Goal: Task Accomplishment & Management: Complete application form

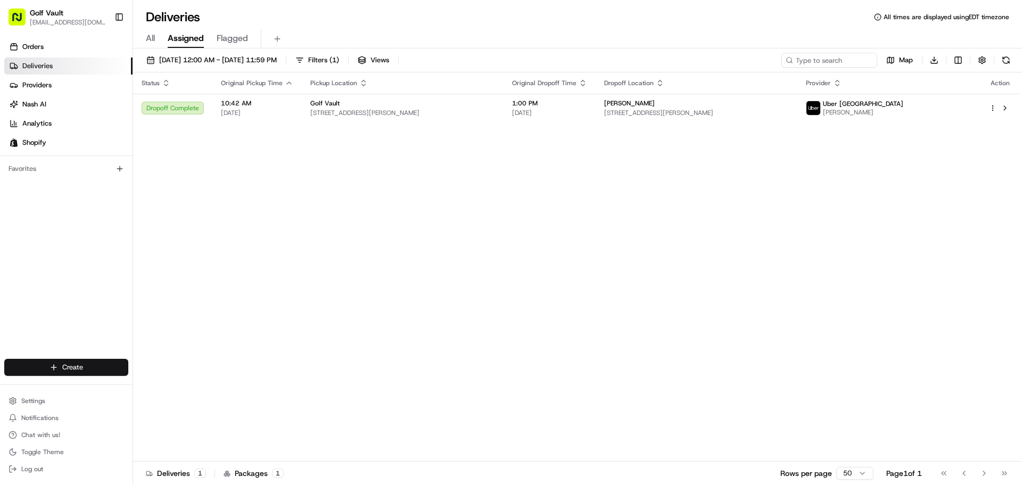
click at [84, 370] on html "Golf Vault [EMAIL_ADDRESS][DOMAIN_NAME] Toggle Sidebar Orders Deliveries Provid…" at bounding box center [511, 242] width 1022 height 485
click at [164, 389] on link "Delivery" at bounding box center [192, 387] width 119 height 19
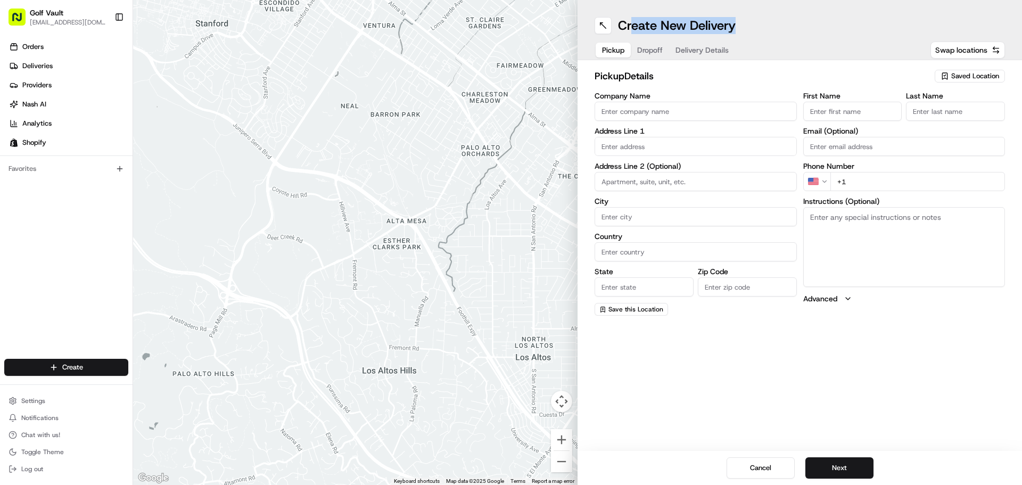
drag, startPoint x: 750, startPoint y: 23, endPoint x: 630, endPoint y: 16, distance: 120.6
click at [630, 16] on div "Create New Delivery Pickup Dropoff Delivery Details Swap locations" at bounding box center [800, 30] width 445 height 60
drag, startPoint x: 820, startPoint y: 30, endPoint x: 785, endPoint y: 30, distance: 34.6
click at [819, 30] on div "Create New Delivery" at bounding box center [800, 25] width 411 height 17
click at [747, 20] on div "Create New Delivery" at bounding box center [800, 25] width 411 height 17
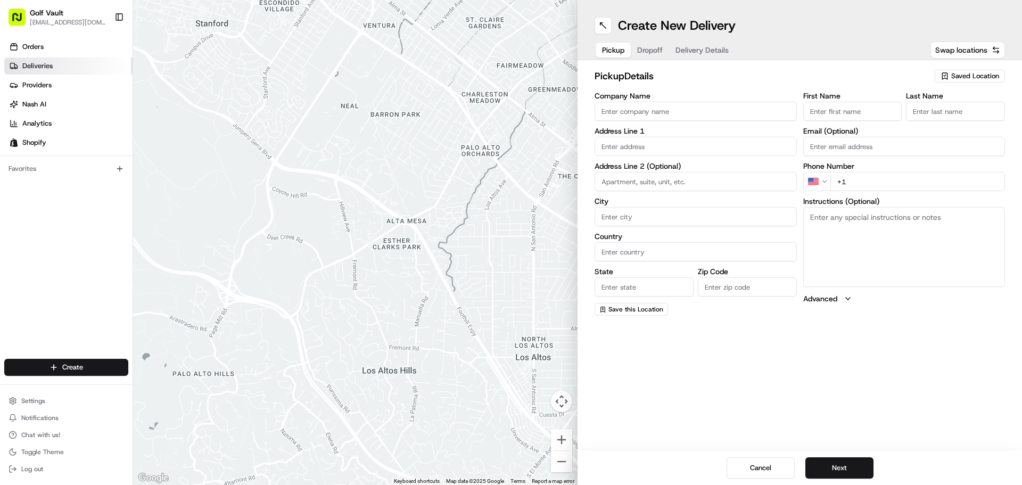
click at [56, 63] on link "Deliveries" at bounding box center [68, 66] width 128 height 17
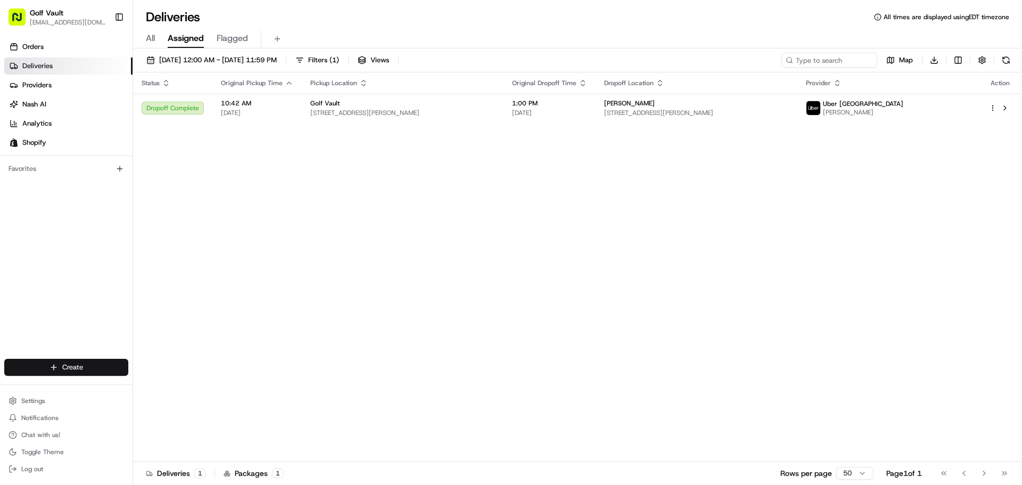
click at [28, 361] on html "Golf Vault [EMAIL_ADDRESS][DOMAIN_NAME] Toggle Sidebar Orders Deliveries Provid…" at bounding box center [511, 242] width 1022 height 485
click at [162, 390] on link "Delivery" at bounding box center [192, 387] width 119 height 19
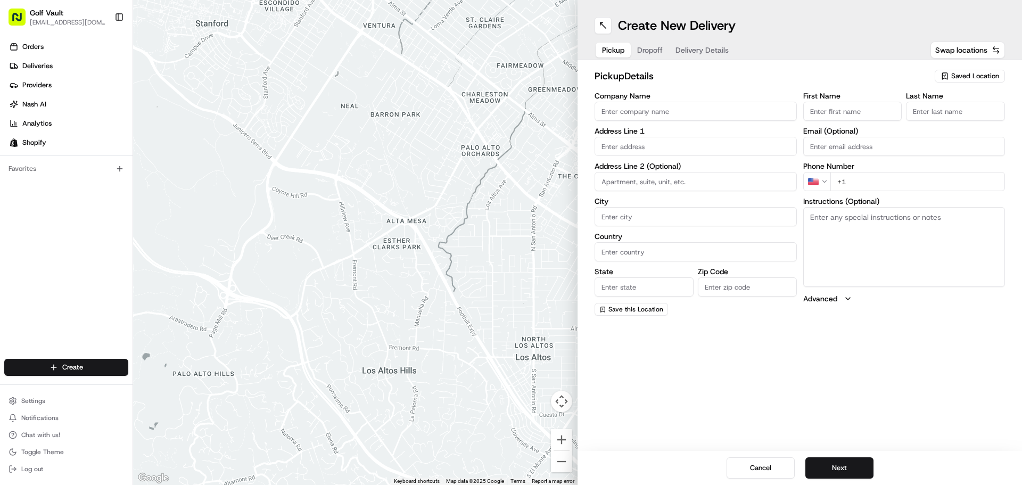
click at [641, 116] on input "Company Name" at bounding box center [696, 111] width 202 height 19
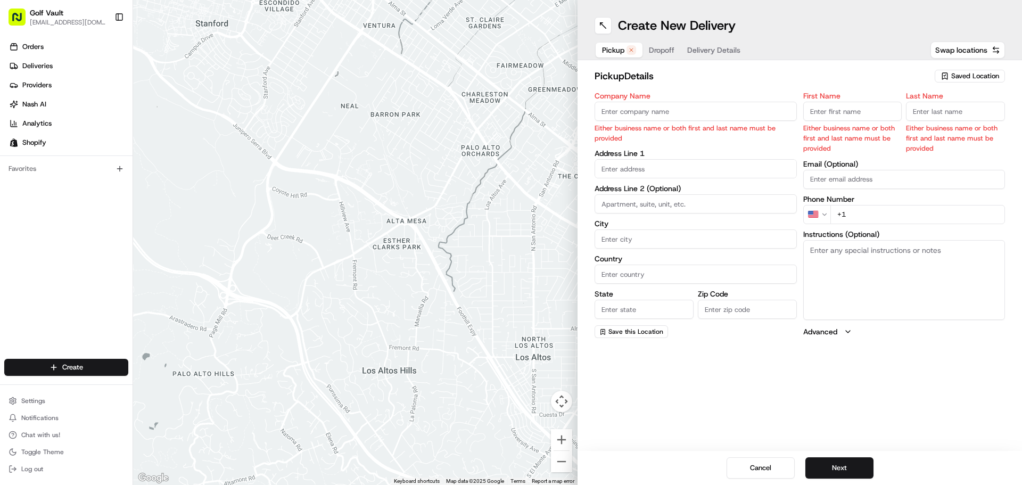
click at [926, 105] on input "Last Name" at bounding box center [955, 111] width 99 height 19
paste input "Cairney"
type input "Cairney"
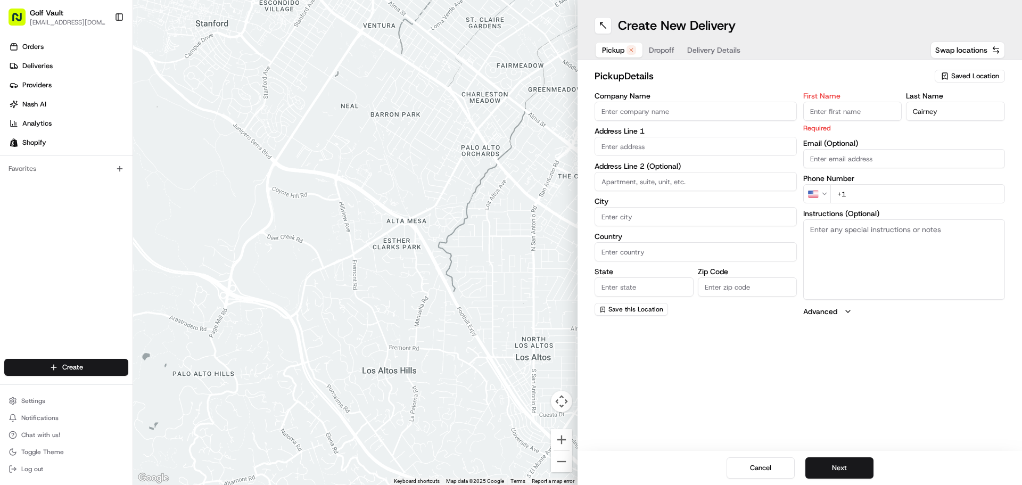
click at [882, 113] on input "First Name" at bounding box center [853, 111] width 99 height 19
type input "[PERSON_NAME]"
click at [890, 138] on div "First Name [PERSON_NAME] Required Last Name [PERSON_NAME] Email (Optional) Phon…" at bounding box center [905, 204] width 202 height 225
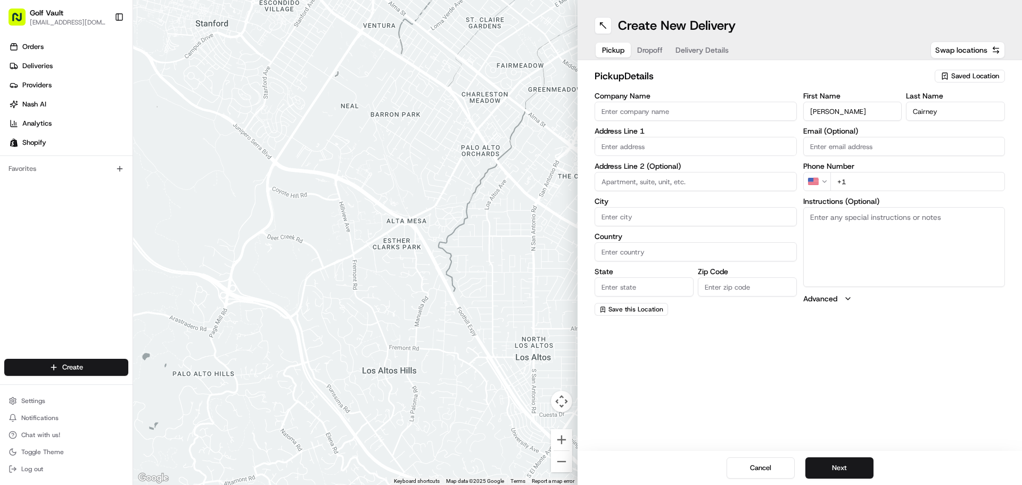
click at [669, 153] on input "text" at bounding box center [696, 146] width 202 height 19
paste input "[STREET_ADDRESS][PERSON_NAME]"
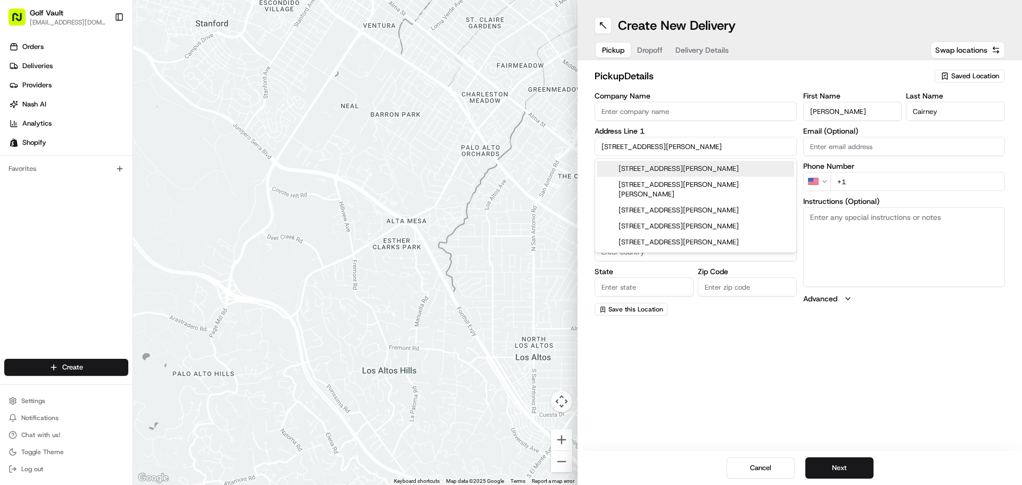
click at [665, 169] on div "[STREET_ADDRESS][PERSON_NAME]" at bounding box center [696, 169] width 197 height 16
type input "[STREET_ADDRESS][PERSON_NAME]"
type input "[GEOGRAPHIC_DATA]"
type input "ON"
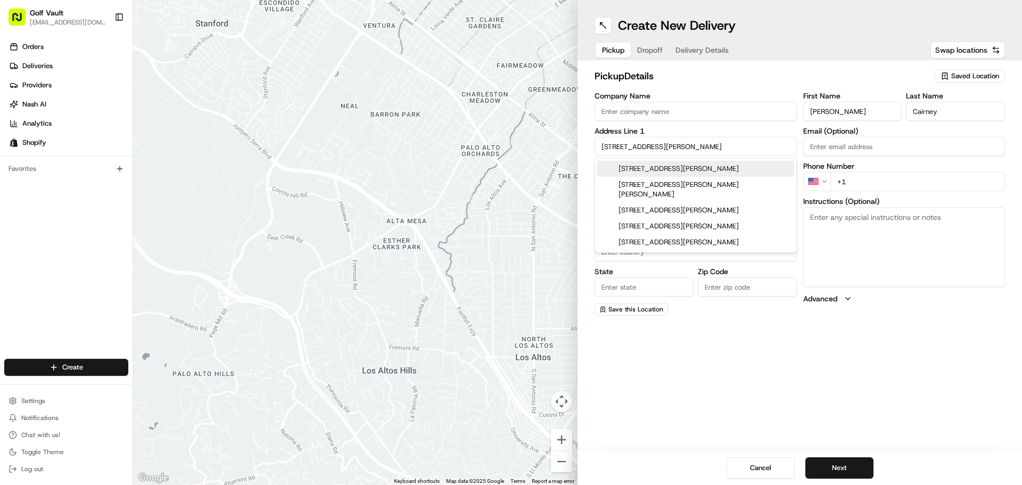
type input "N1T 2C1"
type input "[STREET_ADDRESS][PERSON_NAME]"
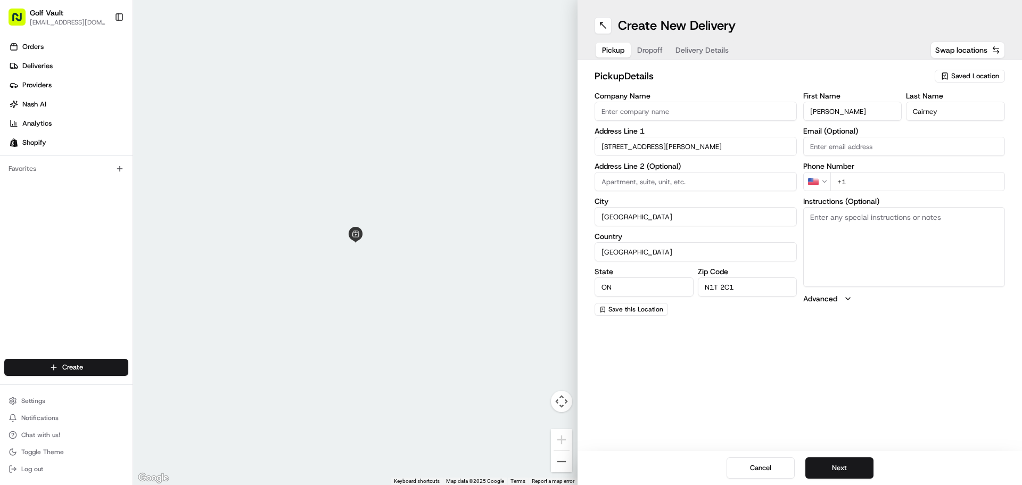
click at [774, 370] on div "Create New Delivery Pickup Dropoff Delivery Details Swap locations pickup Detai…" at bounding box center [800, 242] width 445 height 485
click at [874, 150] on input "Email (Optional)" at bounding box center [905, 146] width 202 height 19
paste input "[EMAIL_ADDRESS][DOMAIN_NAME]"
type input "[EMAIL_ADDRESS][DOMAIN_NAME]"
click at [821, 179] on html "Golf Vault [EMAIL_ADDRESS][DOMAIN_NAME] Toggle Sidebar Orders Deliveries Provid…" at bounding box center [511, 242] width 1022 height 485
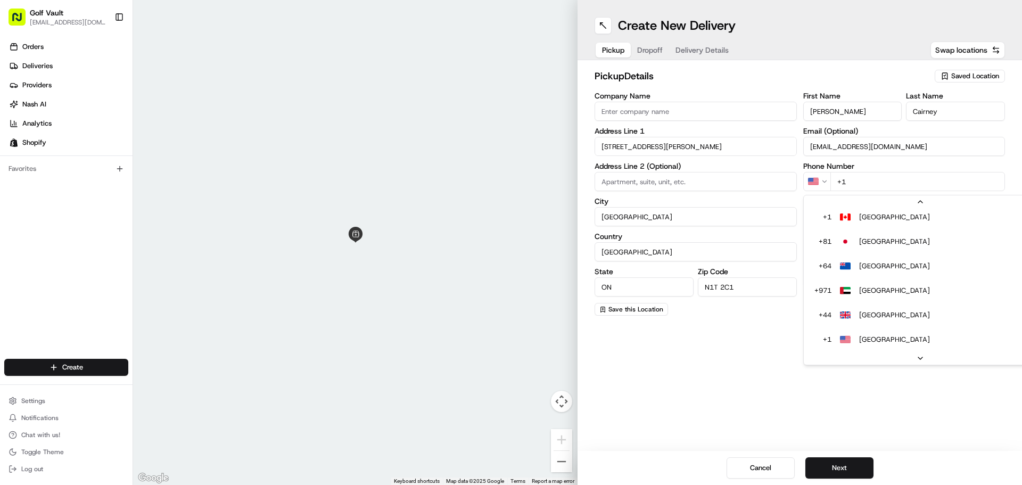
scroll to position [21, 0]
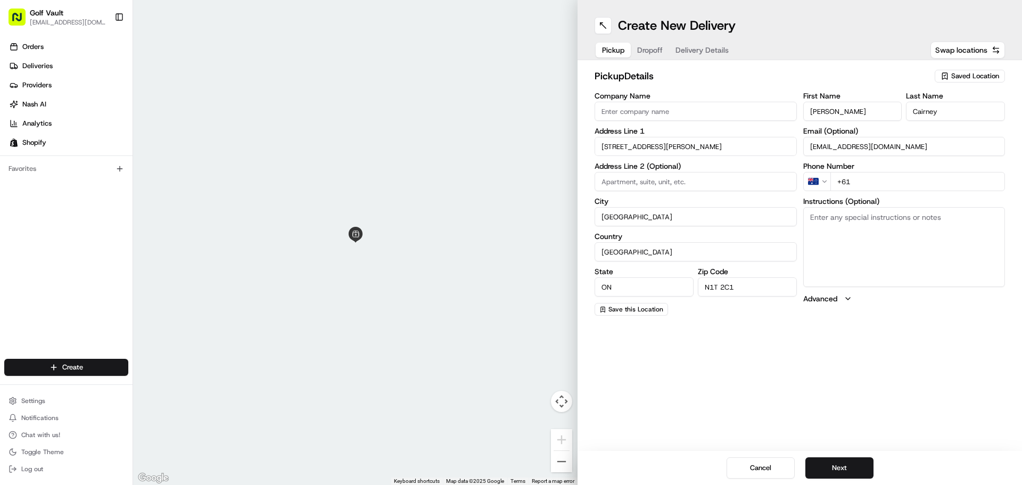
click at [862, 213] on textarea "Instructions (Optional)" at bounding box center [905, 247] width 202 height 80
click at [813, 176] on html "Golf Vault [EMAIL_ADDRESS][DOMAIN_NAME] Toggle Sidebar Orders Deliveries Provid…" at bounding box center [511, 242] width 1022 height 485
click at [877, 182] on input "+1" at bounding box center [918, 181] width 175 height 19
paste input "tel"
click at [822, 175] on html "Golf Vault [EMAIL_ADDRESS][DOMAIN_NAME] Toggle Sidebar Orders Deliveries Provid…" at bounding box center [511, 242] width 1022 height 485
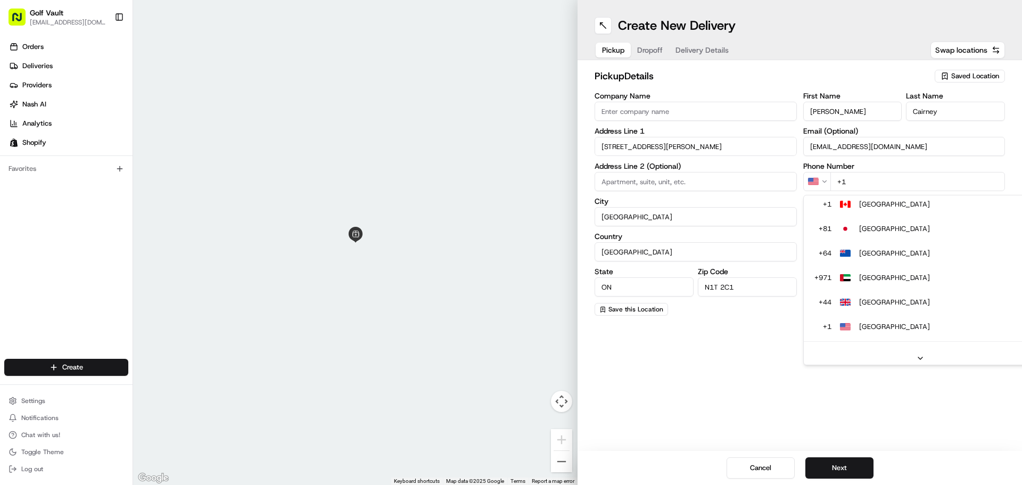
scroll to position [0, 0]
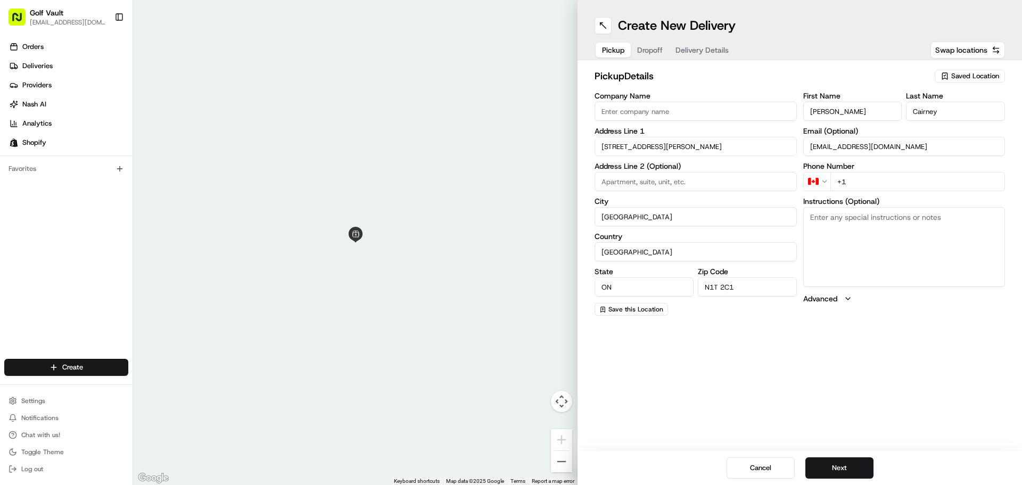
click at [866, 181] on input "+1" at bounding box center [918, 181] width 175 height 19
paste input "[PHONE_NUMBER]"
type input "[PHONE_NUMBER]"
click at [865, 337] on div "Create New Delivery Pickup Dropoff Delivery Details Swap locations pickup Detai…" at bounding box center [800, 242] width 445 height 485
click at [662, 139] on input "[STREET_ADDRESS][PERSON_NAME]" at bounding box center [696, 146] width 202 height 19
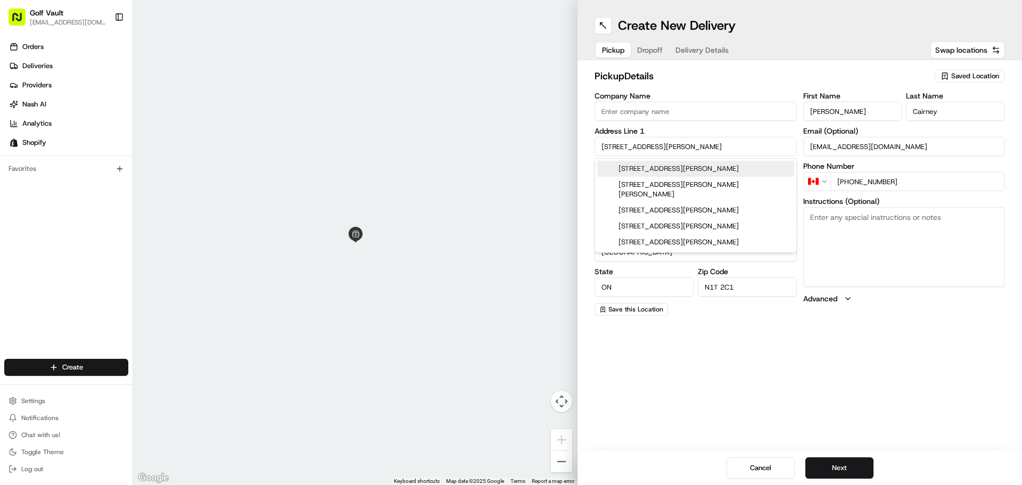
click at [662, 139] on input "[STREET_ADDRESS][PERSON_NAME]" at bounding box center [696, 146] width 202 height 19
click at [653, 53] on span "Dropoff" at bounding box center [650, 50] width 26 height 11
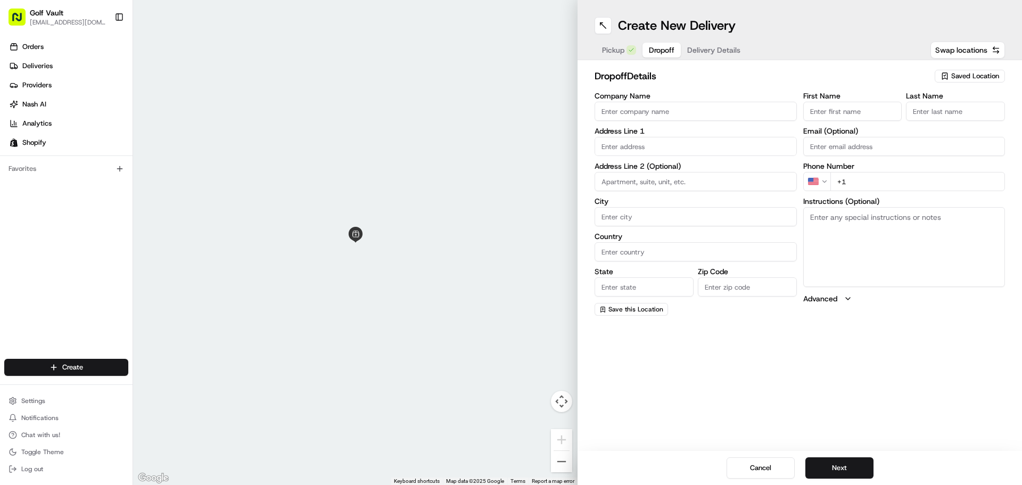
click at [643, 107] on input "Company Name" at bounding box center [696, 111] width 202 height 19
type input "Golf Vault"
type input "[STREET_ADDRESS]"
type input "Kitchener"
type input "[GEOGRAPHIC_DATA]"
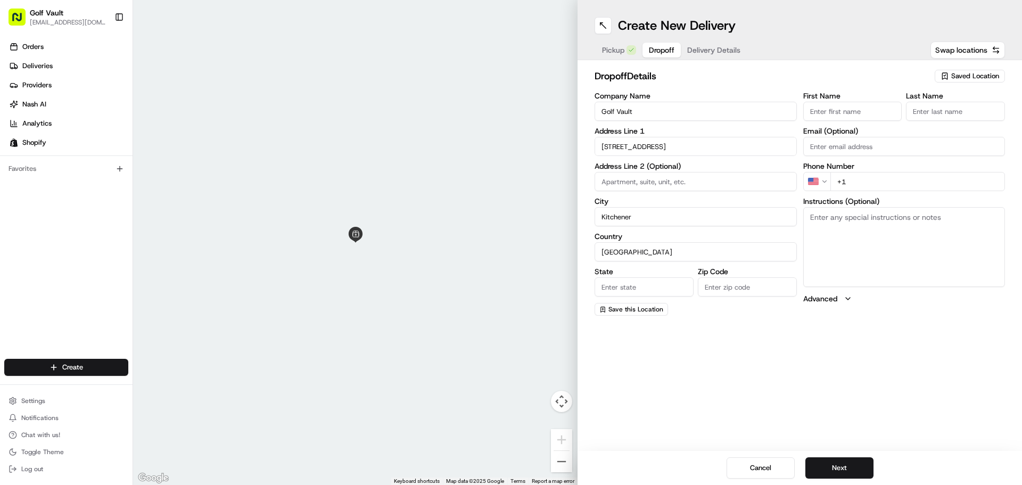
type input "ON - [GEOGRAPHIC_DATA]"
type input "N2C1A7"
type input "Golf"
type input "Vault"
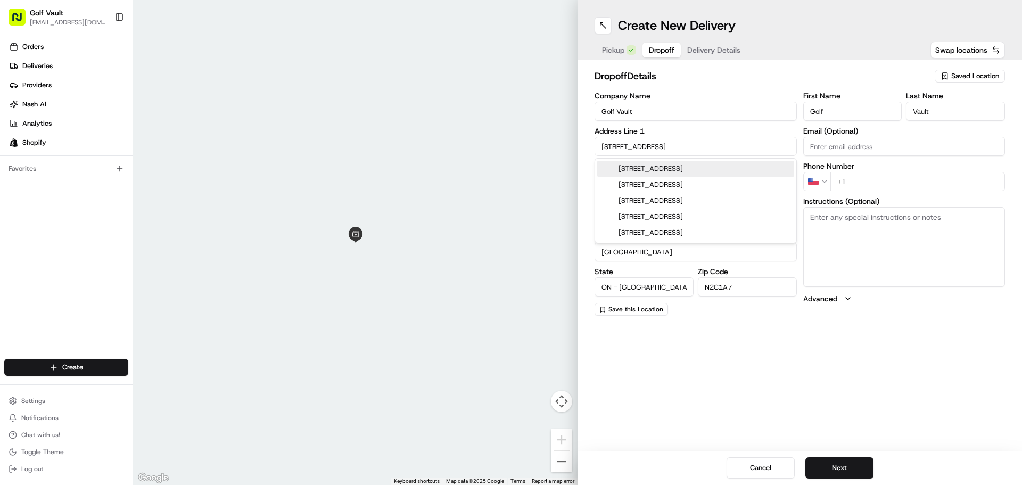
click at [742, 370] on div "Create New Delivery Pickup Dropoff Delivery Details Swap locations dropoff Deta…" at bounding box center [800, 242] width 445 height 485
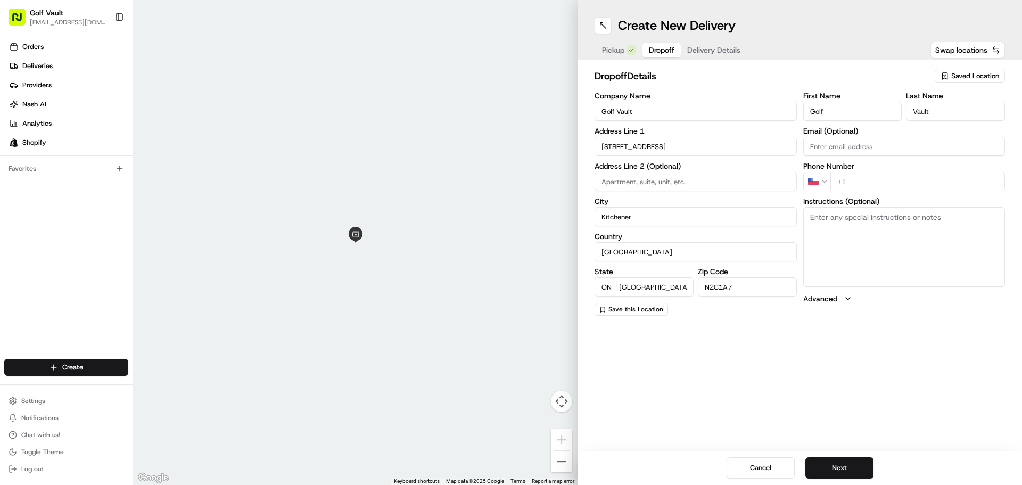
click at [866, 148] on input "Email (Optional)" at bounding box center [905, 146] width 202 height 19
type input "[EMAIL_ADDRESS][DOMAIN_NAME]"
click at [870, 184] on input "+1" at bounding box center [918, 181] width 175 height 19
type input "[PHONE_NUMBER]"
click at [837, 373] on div "Create New Delivery Pickup Dropoff Delivery Details Swap locations dropoff Deta…" at bounding box center [800, 242] width 445 height 485
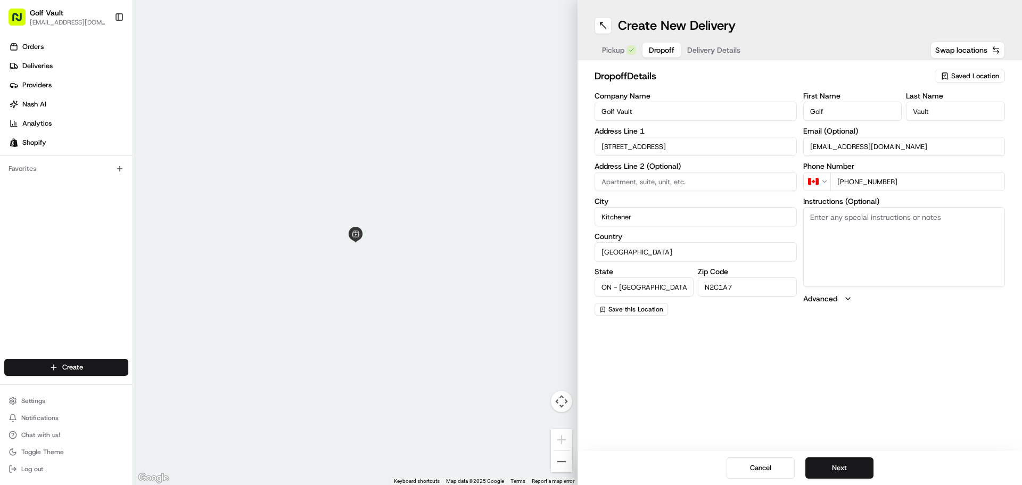
click at [887, 253] on textarea "Instructions (Optional)" at bounding box center [905, 247] width 202 height 80
click at [838, 465] on button "Next" at bounding box center [840, 467] width 68 height 21
click at [619, 50] on span "Pickup" at bounding box center [613, 50] width 22 height 11
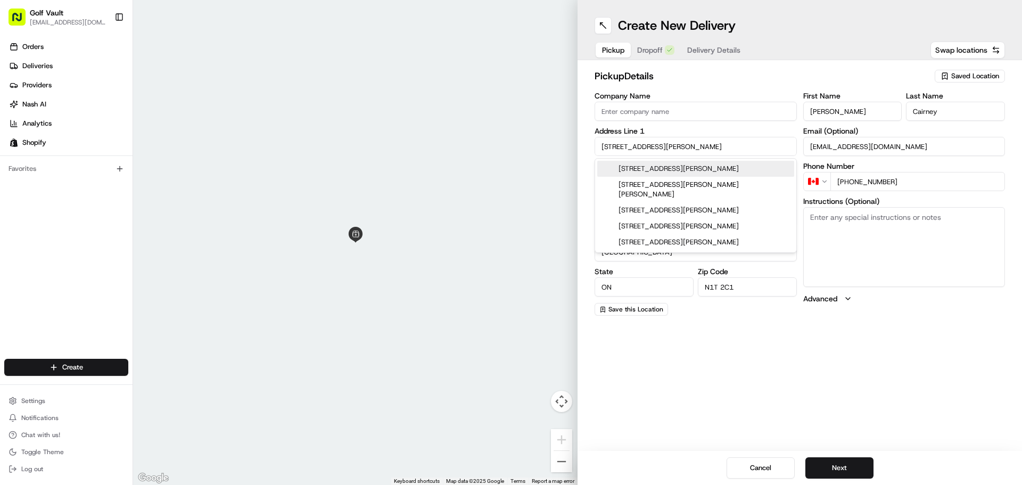
click at [667, 144] on input "[STREET_ADDRESS][PERSON_NAME]" at bounding box center [696, 146] width 202 height 19
click at [945, 53] on span "Swap locations" at bounding box center [962, 50] width 52 height 11
type input "Golf Vault"
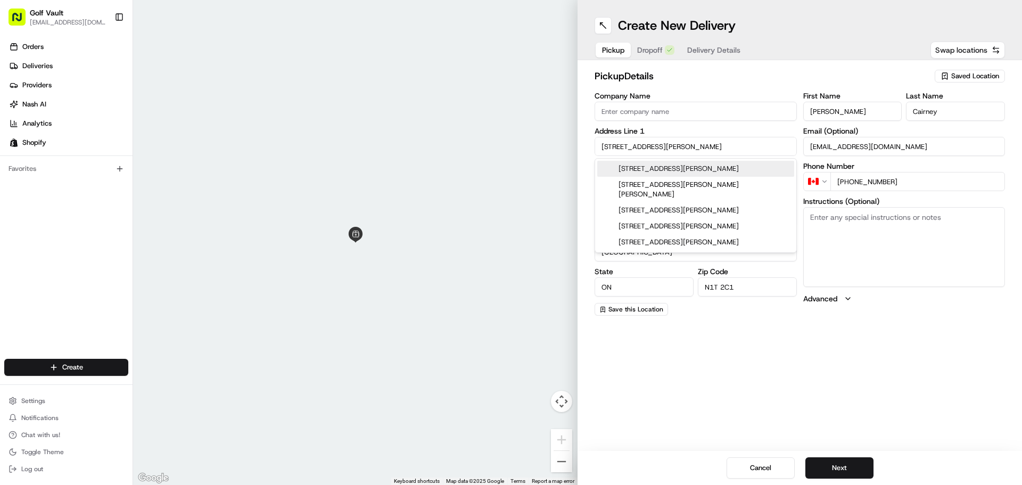
type input "[STREET_ADDRESS]"
type input "Kitchener"
type input "ON - [GEOGRAPHIC_DATA]"
type input "N2C1A7"
type input "Golf"
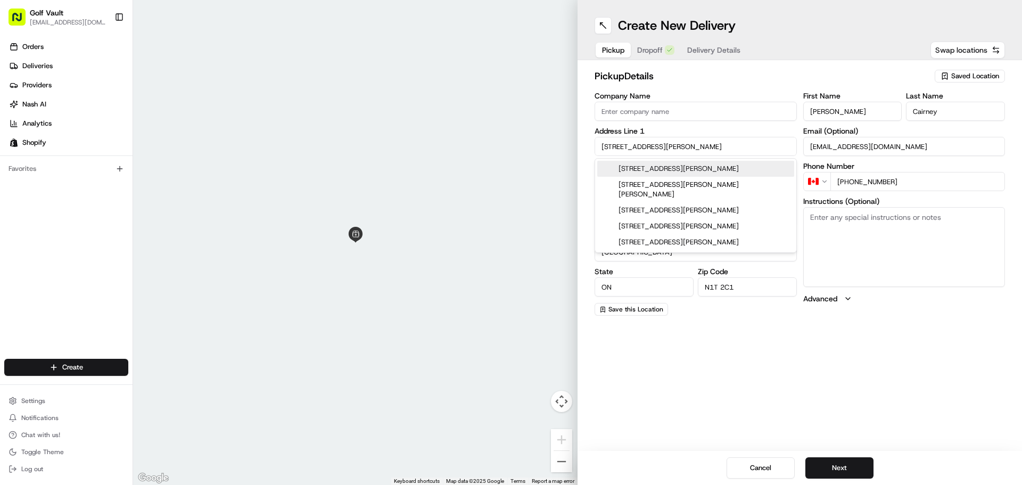
type input "Vault"
type input "[EMAIL_ADDRESS][DOMAIN_NAME]"
type input "[PHONE_NUMBER]"
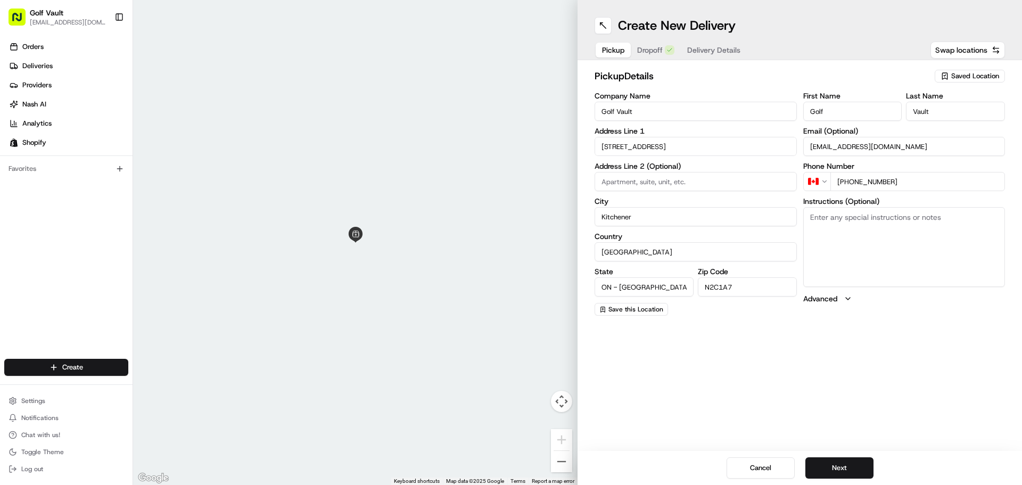
click at [661, 54] on span "Dropoff" at bounding box center [650, 50] width 26 height 11
click at [609, 47] on span "Pickup" at bounding box center [613, 50] width 22 height 11
click at [653, 54] on span "Dropoff" at bounding box center [650, 50] width 26 height 11
click at [726, 51] on span "Delivery Details" at bounding box center [714, 50] width 53 height 11
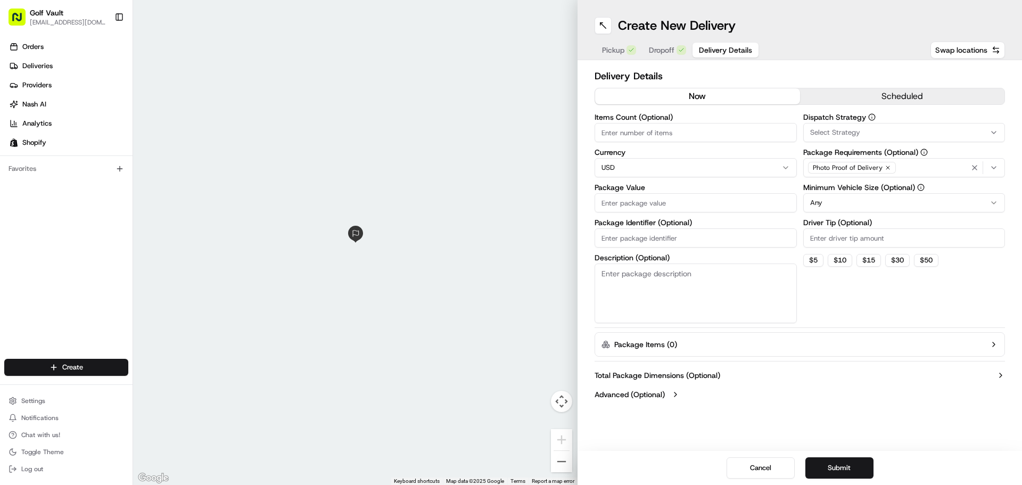
click at [719, 132] on input "Items Count (Optional)" at bounding box center [696, 132] width 202 height 19
type input "1"
click at [840, 136] on span "Select Strategy" at bounding box center [836, 133] width 50 height 10
click at [861, 189] on span "Shopify" at bounding box center [886, 191] width 131 height 10
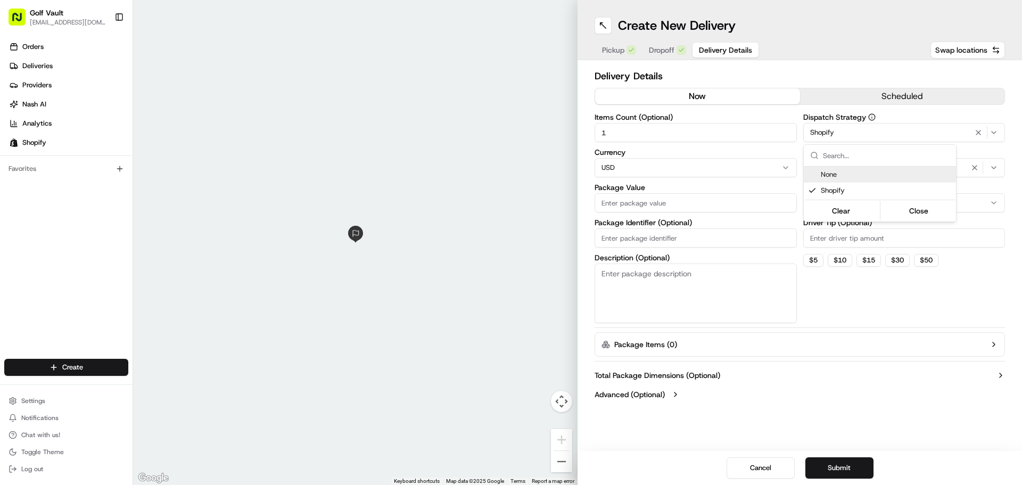
click at [850, 67] on html "Golf Vault [EMAIL_ADDRESS][DOMAIN_NAME] Toggle Sidebar Orders Deliveries Provid…" at bounding box center [511, 242] width 1022 height 485
click at [660, 168] on html "Golf Vault [EMAIL_ADDRESS][DOMAIN_NAME] Toggle Sidebar Orders Deliveries Provid…" at bounding box center [511, 242] width 1022 height 485
click at [709, 206] on input "Package Value" at bounding box center [696, 202] width 202 height 19
type input "250"
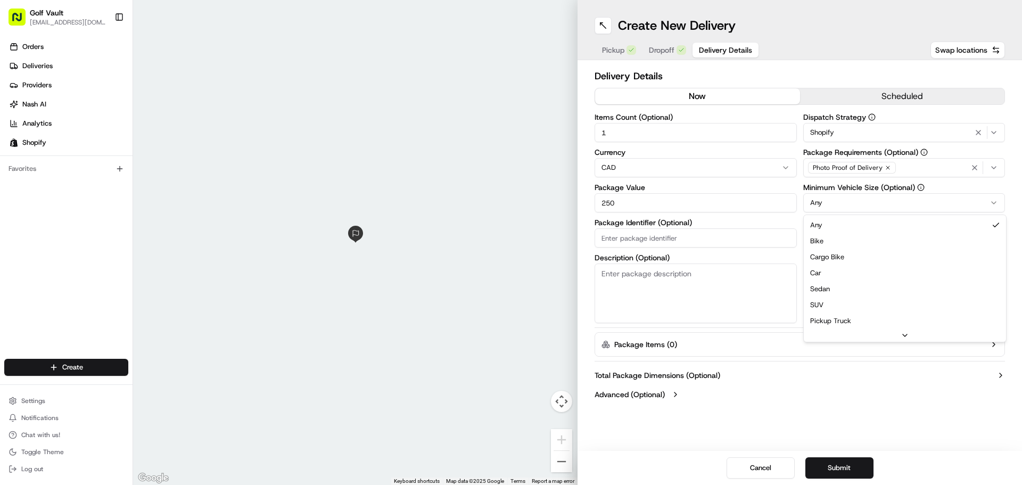
click at [873, 199] on html "Golf Vault [EMAIL_ADDRESS][DOMAIN_NAME] Toggle Sidebar Orders Deliveries Provid…" at bounding box center [511, 242] width 1022 height 485
click at [586, 244] on div "Delivery Details now scheduled Items Count (Optional) 1 Currency CAD Package Va…" at bounding box center [800, 236] width 445 height 353
click at [658, 240] on input "Package Identifier (Optional)" at bounding box center [696, 237] width 202 height 19
click at [847, 281] on div "Dispatch Strategy Shopify Package Requirements (Optional) Photo Proof of Delive…" at bounding box center [905, 218] width 202 height 210
click at [687, 279] on textarea "Description (Optional)" at bounding box center [696, 294] width 202 height 60
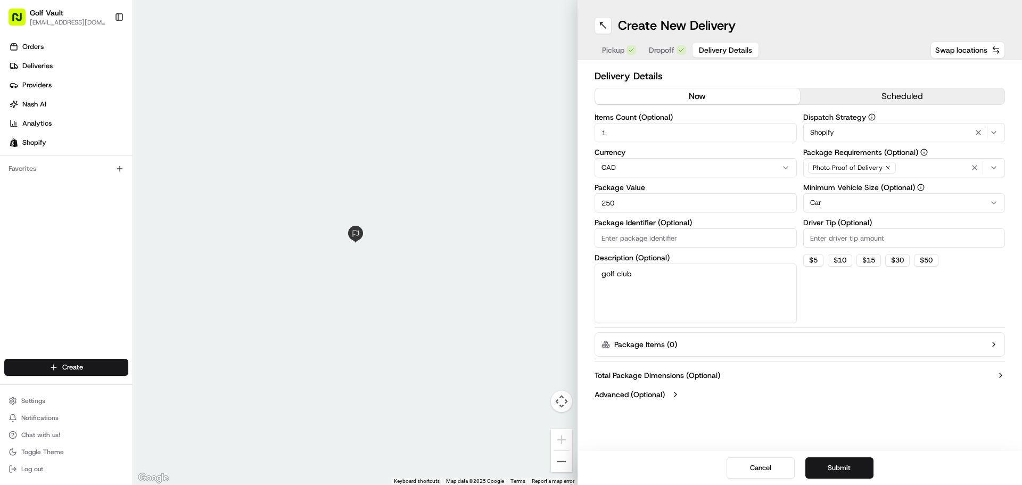
type textarea "golf club"
click at [871, 281] on div "Dispatch Strategy Shopify Package Requirements (Optional) Photo Proof of Delive…" at bounding box center [905, 218] width 202 height 210
click at [758, 341] on button "Package Items ( 0 )" at bounding box center [800, 344] width 411 height 24
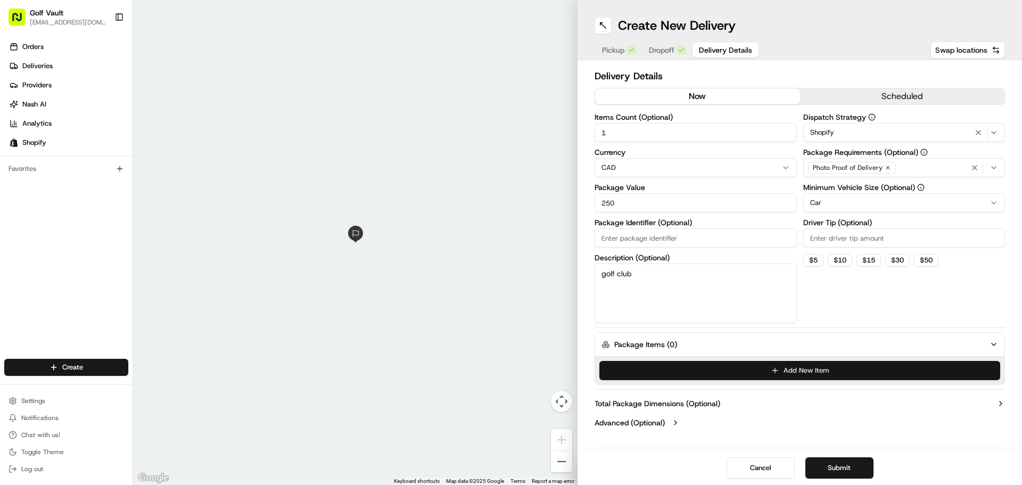
click at [809, 367] on button "Add New Item" at bounding box center [800, 370] width 401 height 19
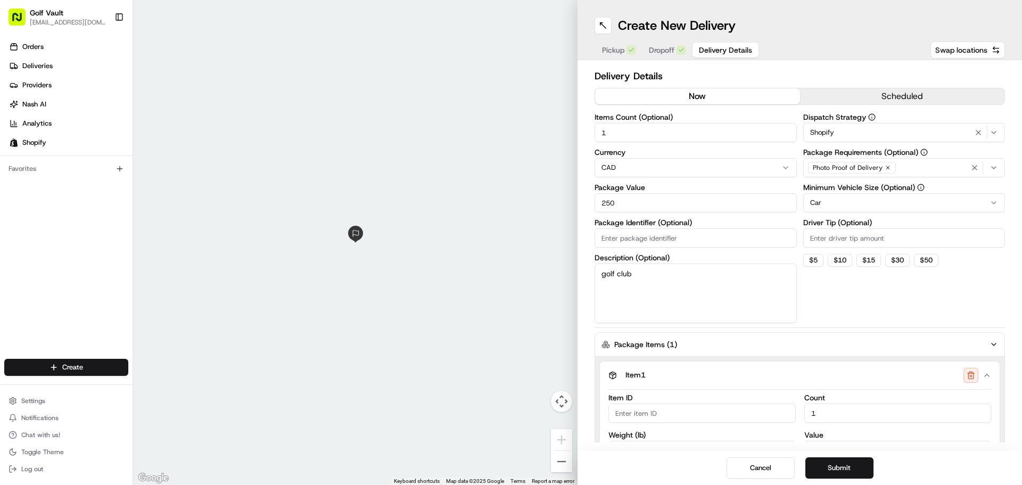
scroll to position [23, 0]
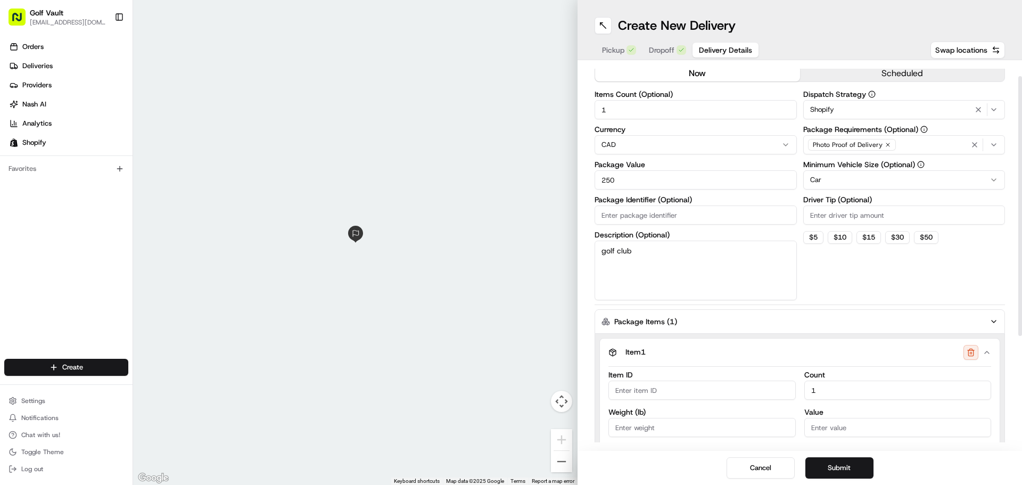
paste input "FW-SRX-ZXMKII-LGS-5W18-HZRDX"
type input "FW-SRX-ZXMKII-LGS-5W18-HZRDX"
click at [759, 337] on div "Item 1 Item ID FW-SRX-ZXMKII-LGS-5W18-HZRDX Count 1 Weight ( lb ) Value Descrip…" at bounding box center [800, 447] width 411 height 227
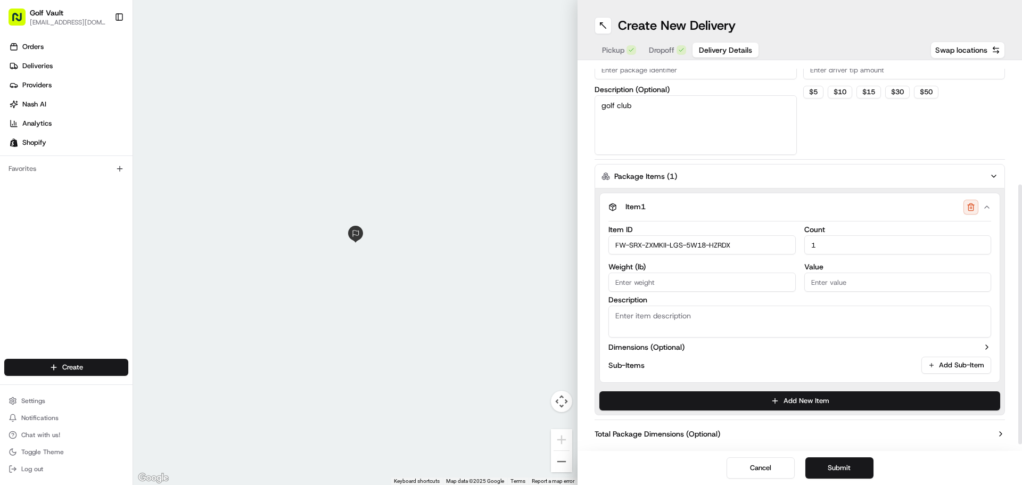
scroll to position [183, 0]
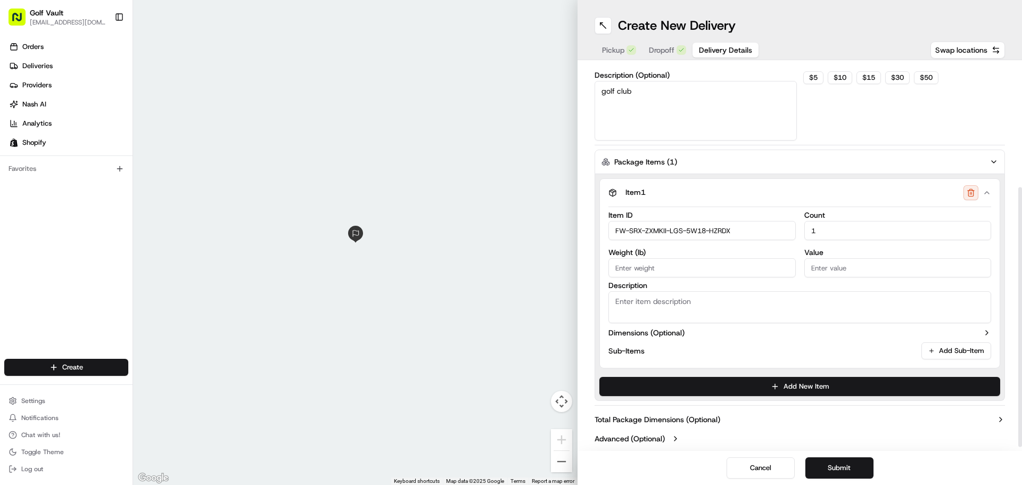
click at [685, 271] on input "Weight ( lb )" at bounding box center [702, 267] width 187 height 19
type input "3"
click at [823, 269] on input "Value" at bounding box center [898, 267] width 187 height 19
type input "250"
click at [714, 304] on textarea "Description" at bounding box center [800, 307] width 383 height 32
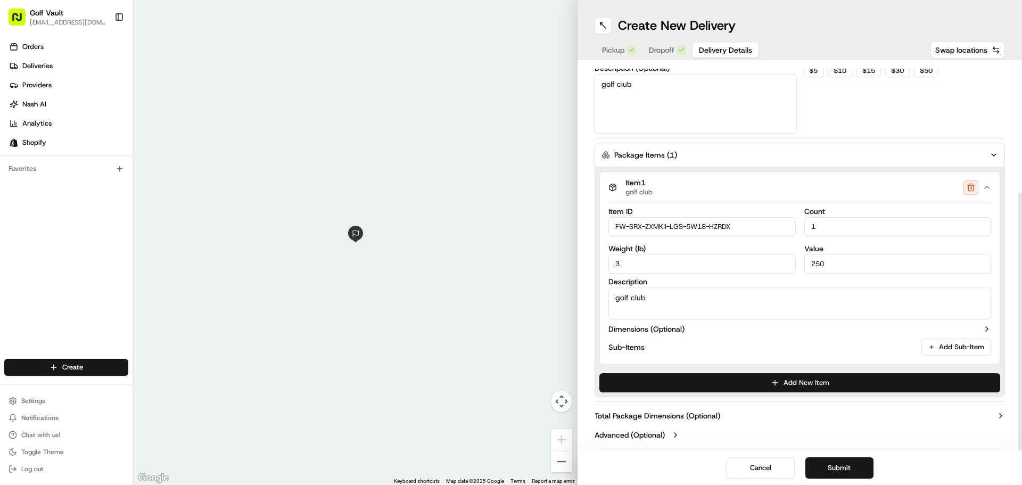
scroll to position [192, 0]
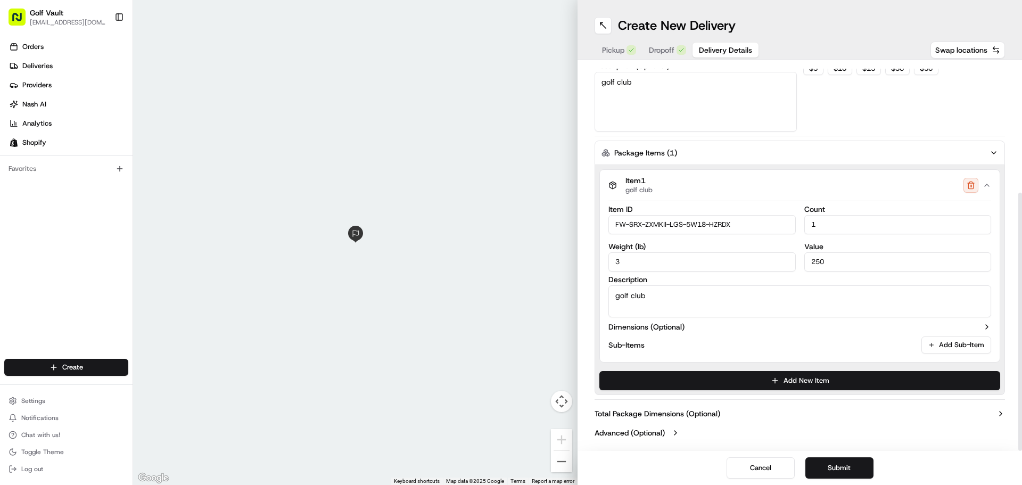
type textarea "golf club"
click at [588, 366] on div "Delivery Details now scheduled Items Count (Optional) 1 Currency CAD Package Va…" at bounding box center [800, 255] width 445 height 391
click at [830, 461] on button "Submit" at bounding box center [840, 467] width 68 height 21
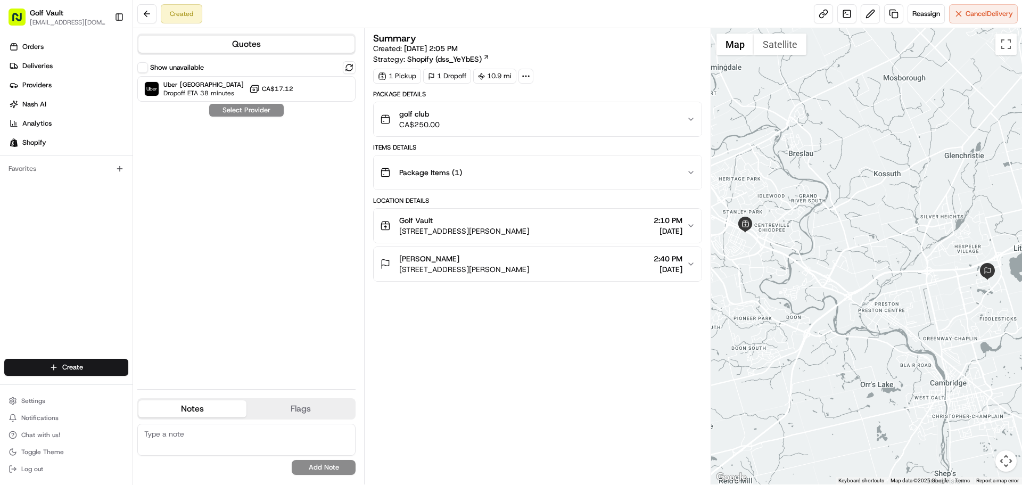
click at [143, 67] on button "Show unavailable" at bounding box center [142, 67] width 11 height 11
click at [183, 91] on span "Dropoff ETA 38 minutes" at bounding box center [200, 93] width 75 height 9
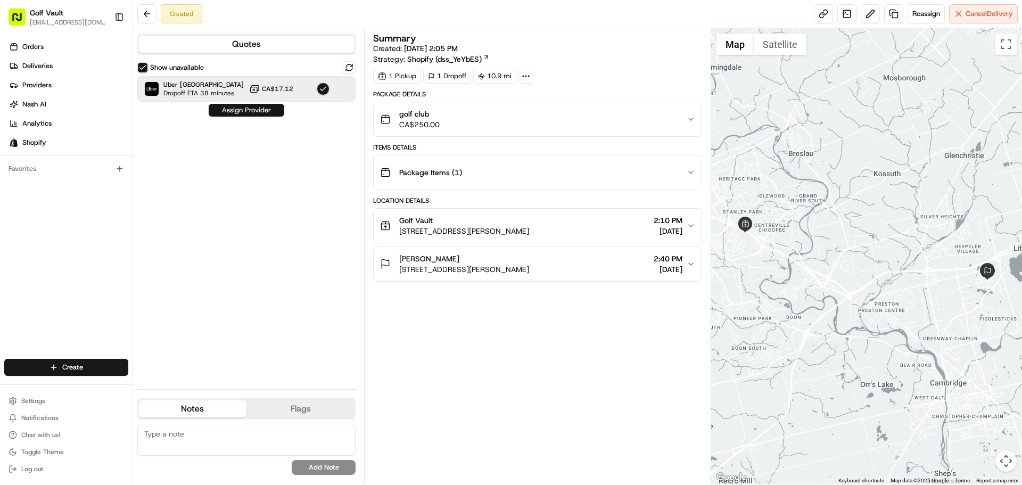
click at [242, 110] on button "Assign Provider" at bounding box center [247, 110] width 76 height 13
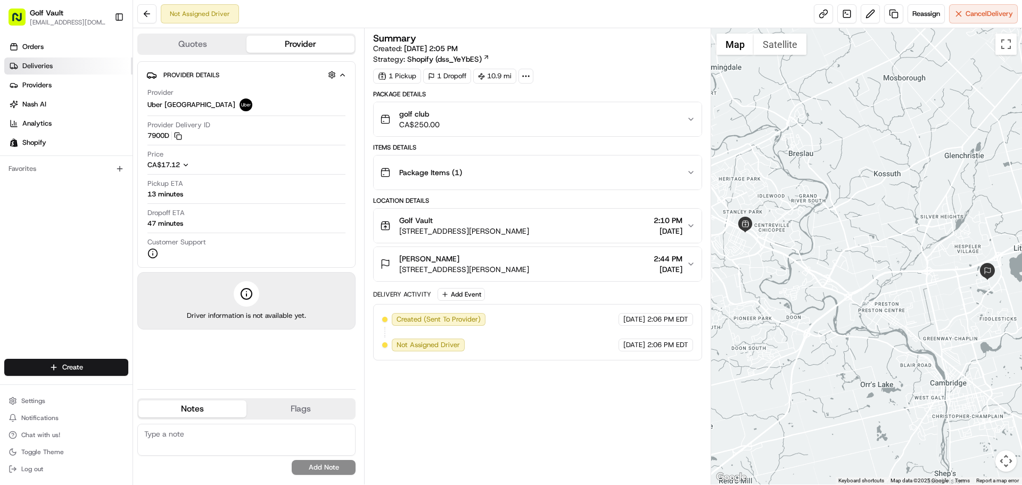
click at [66, 65] on link "Deliveries" at bounding box center [68, 66] width 128 height 17
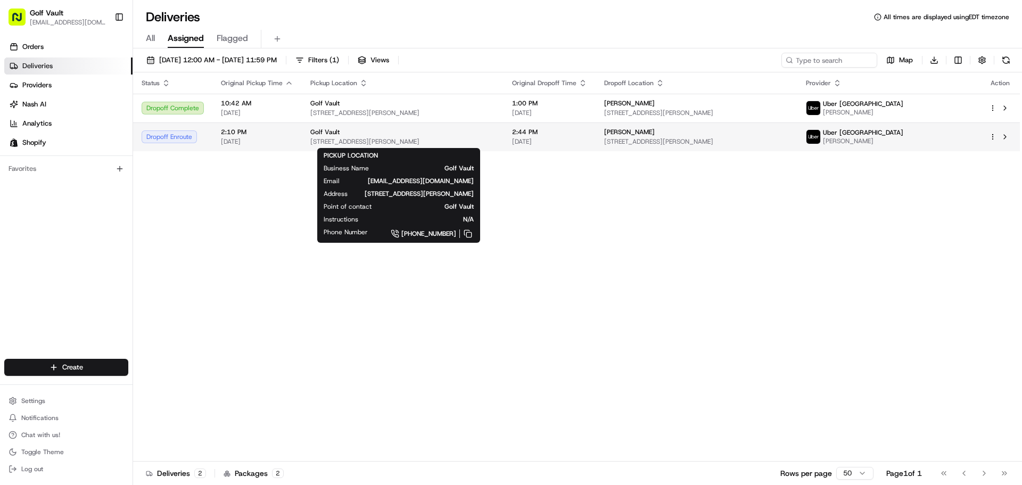
click at [364, 134] on div "Golf Vault" at bounding box center [402, 132] width 185 height 9
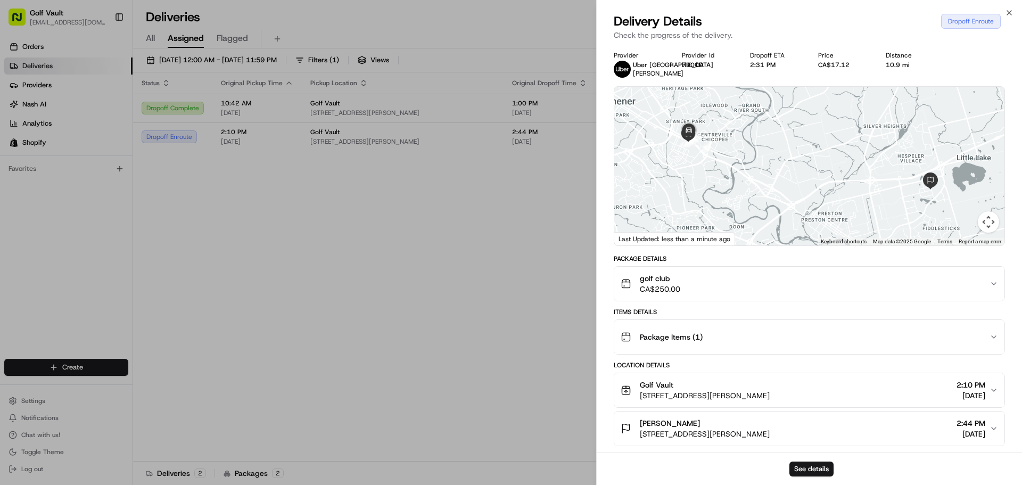
click at [748, 336] on div "Package Items ( 1 )" at bounding box center [805, 336] width 369 height 21
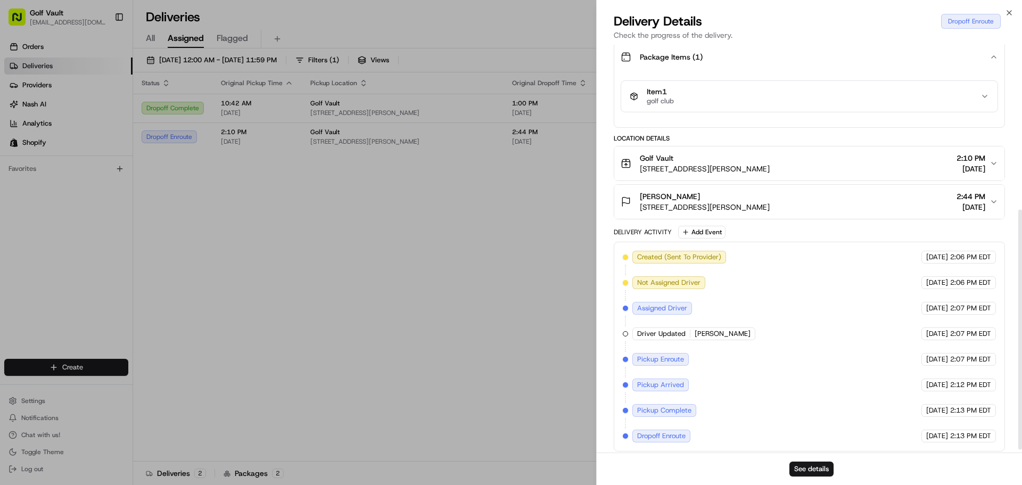
scroll to position [285, 0]
